Goal: Find contact information: Find contact information

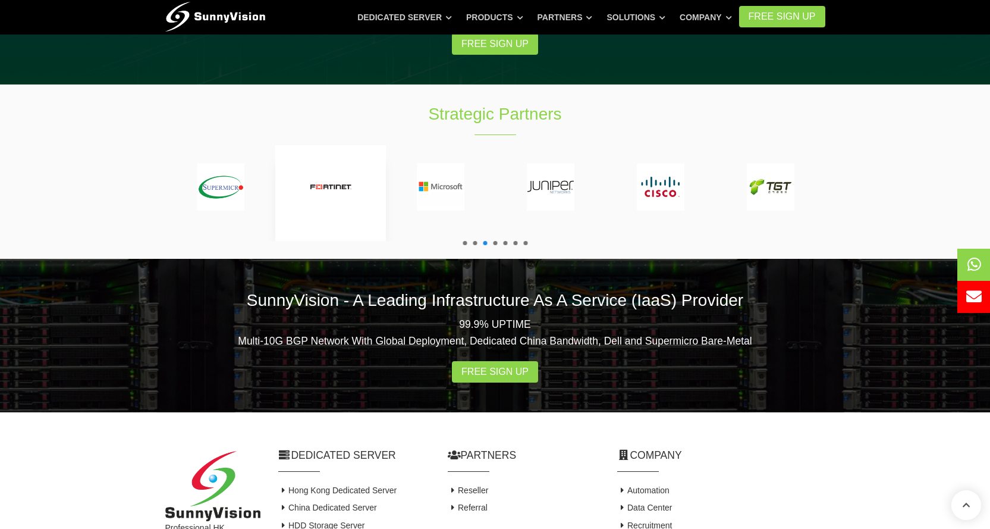
scroll to position [2215, 0]
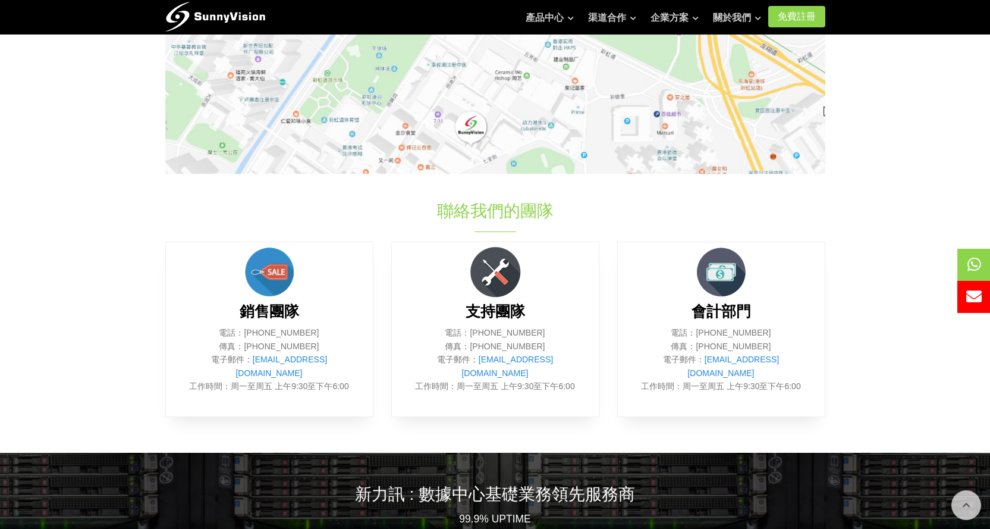
scroll to position [357, 0]
